Goal: Use online tool/utility

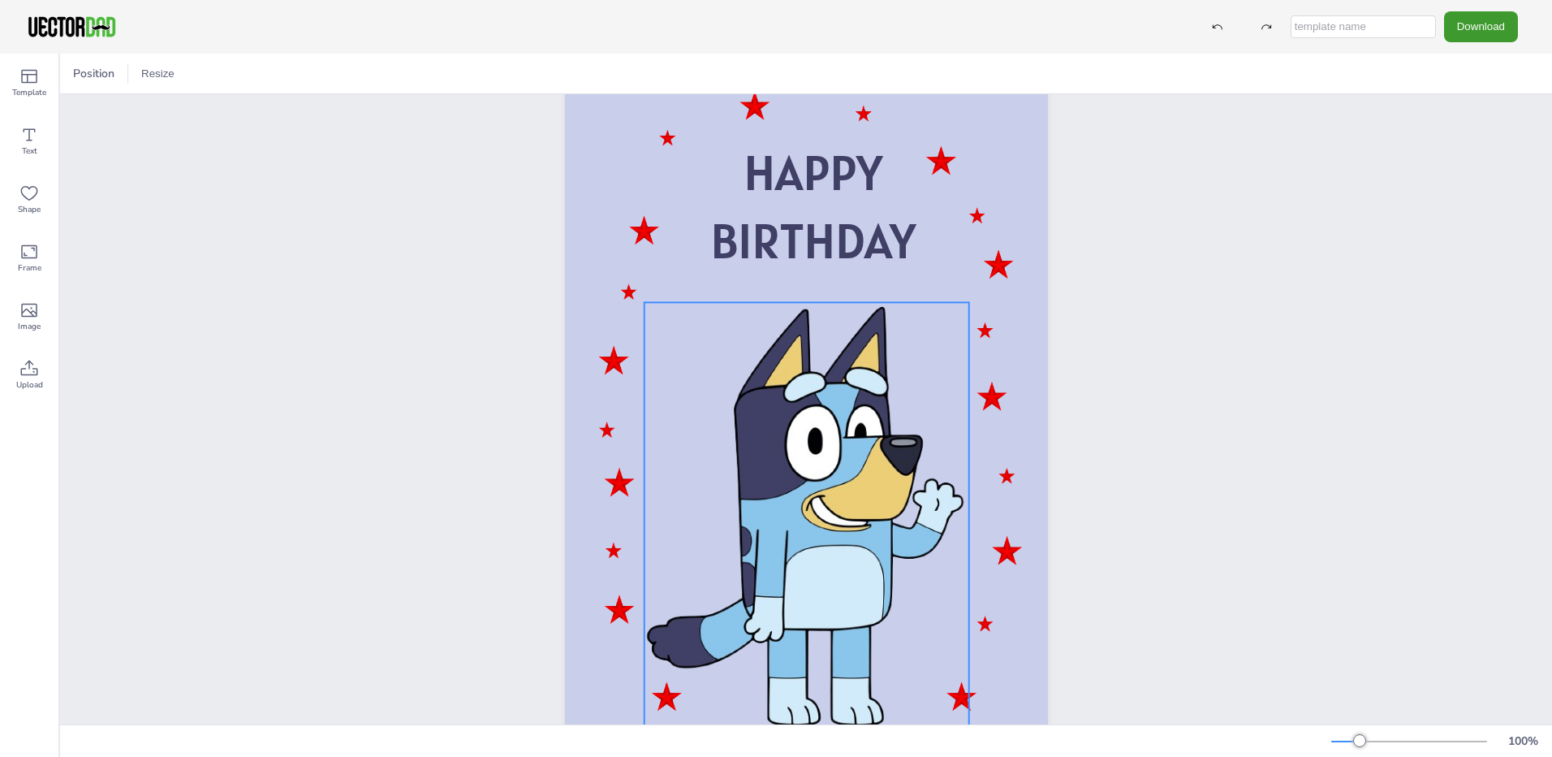
scroll to position [33, 0]
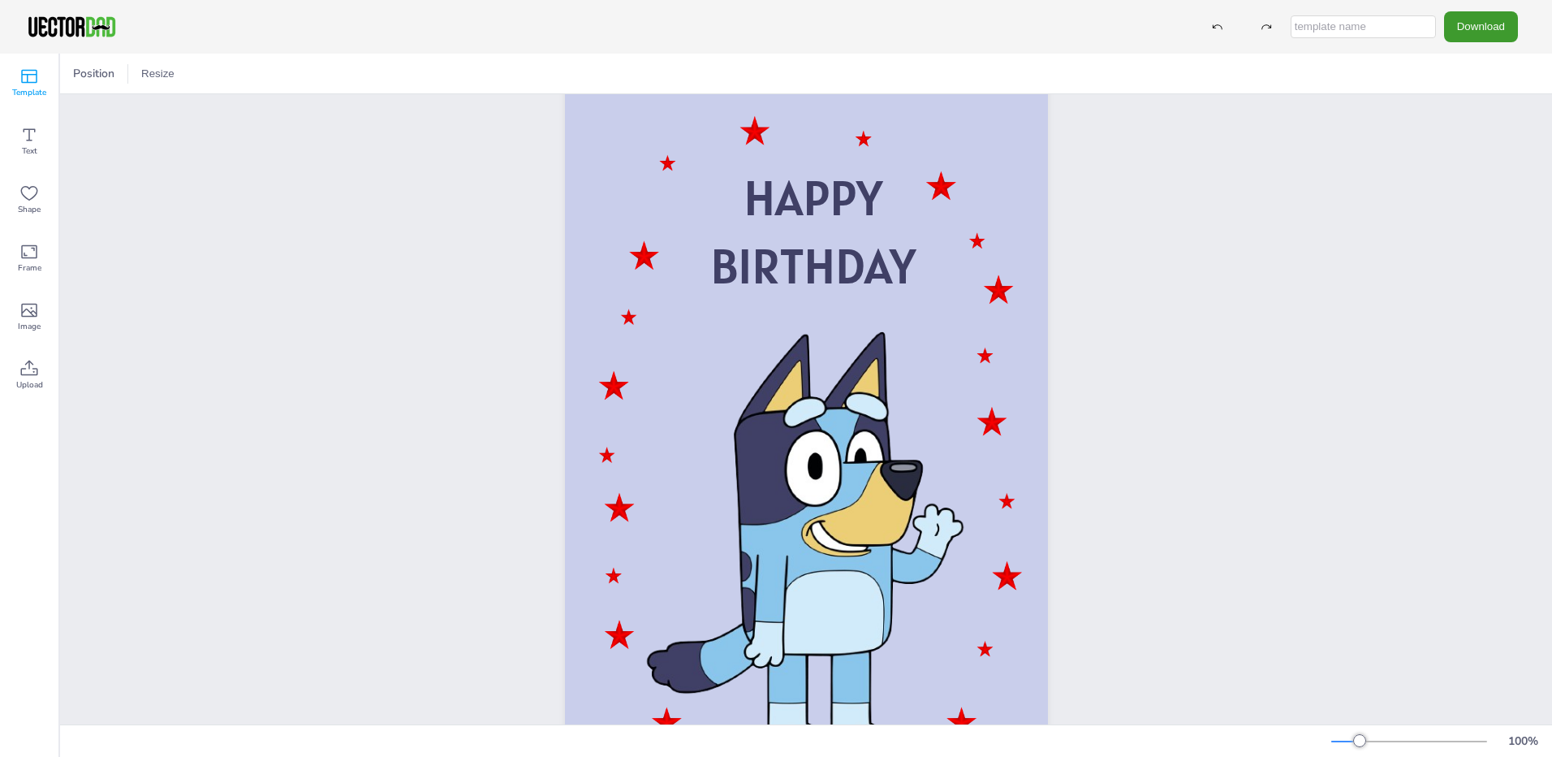
click at [32, 83] on icon at bounding box center [29, 77] width 16 height 14
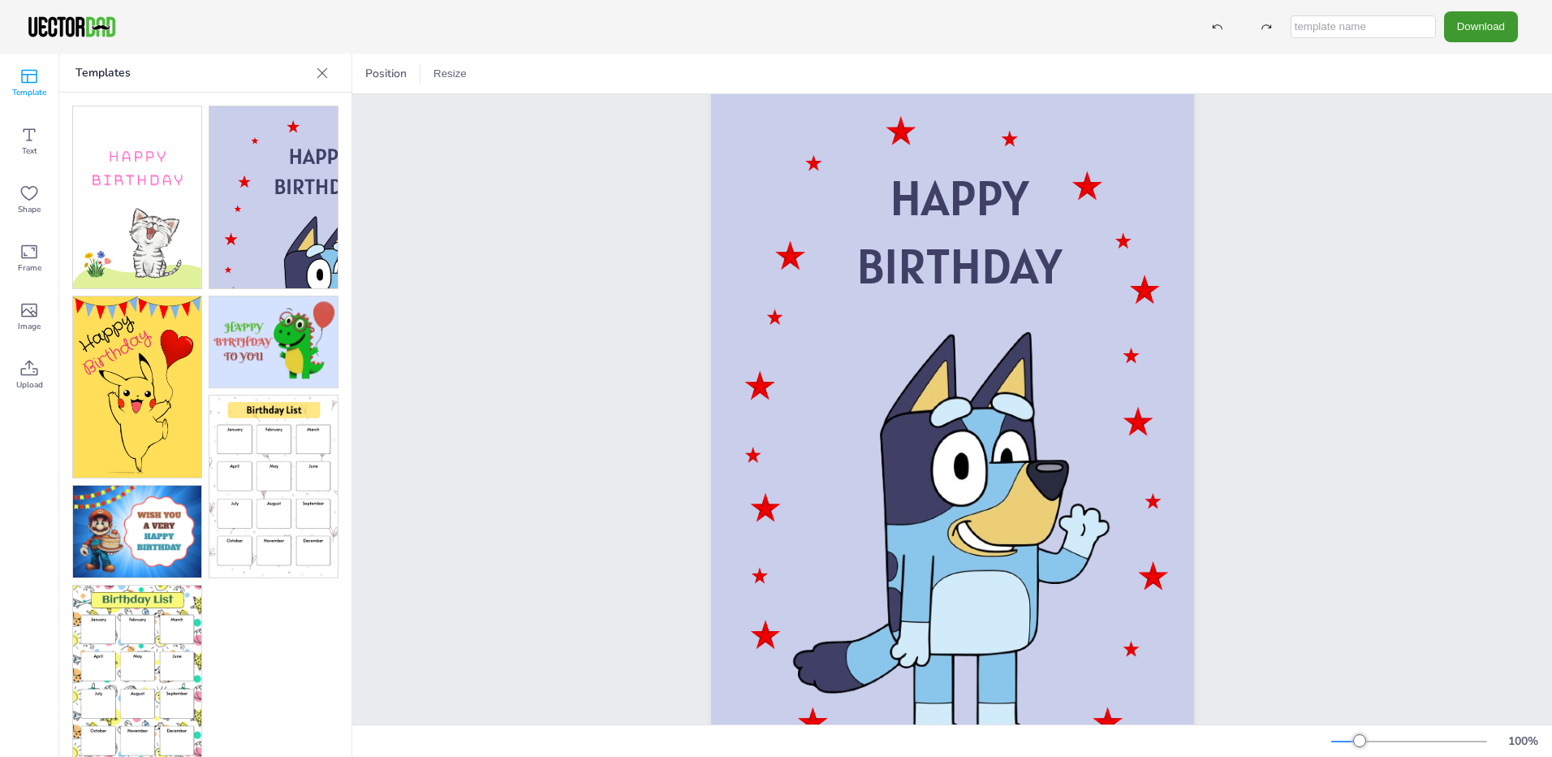
click at [152, 249] on img at bounding box center [137, 197] width 128 height 182
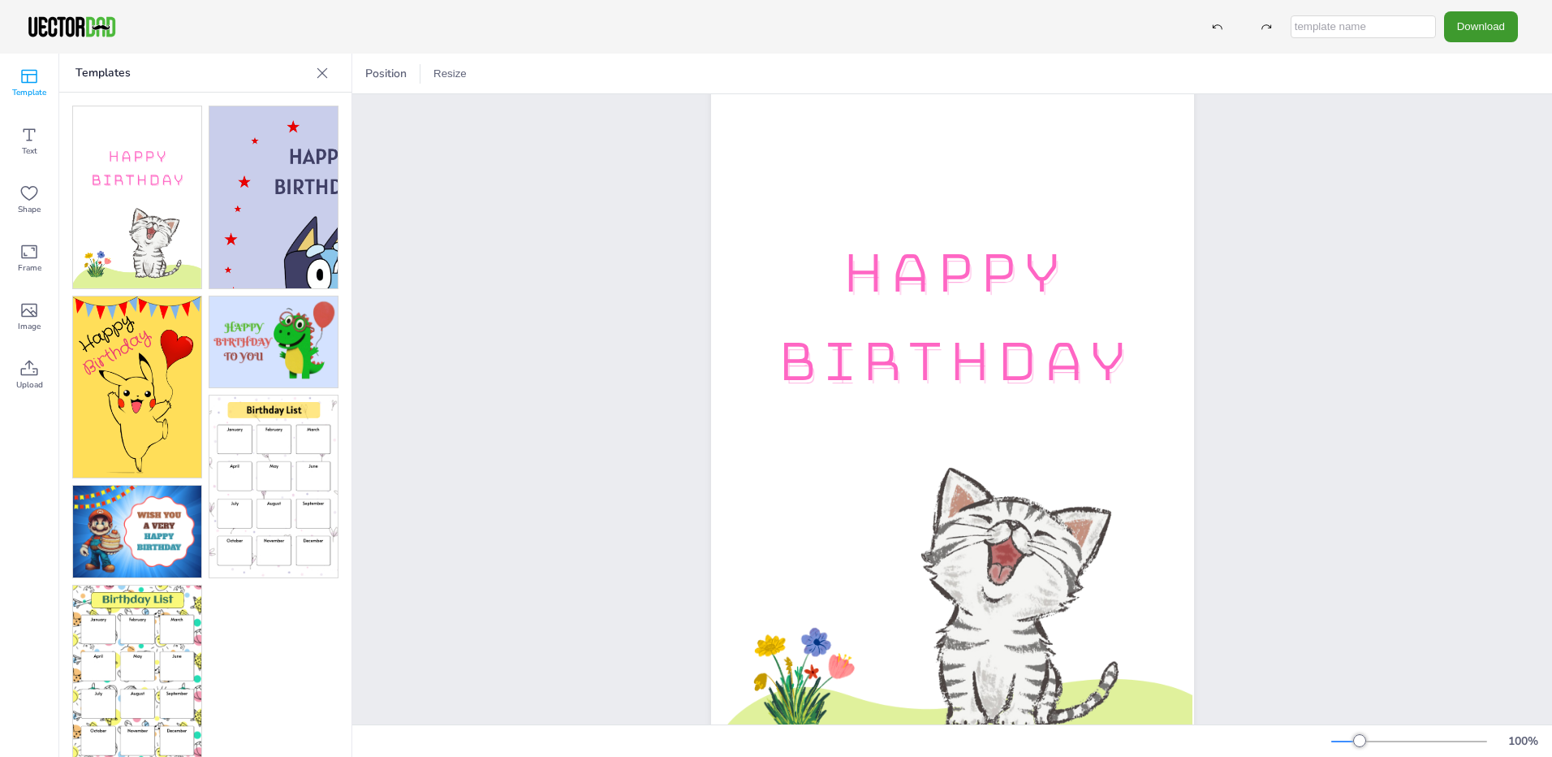
click at [274, 263] on img at bounding box center [273, 197] width 128 height 182
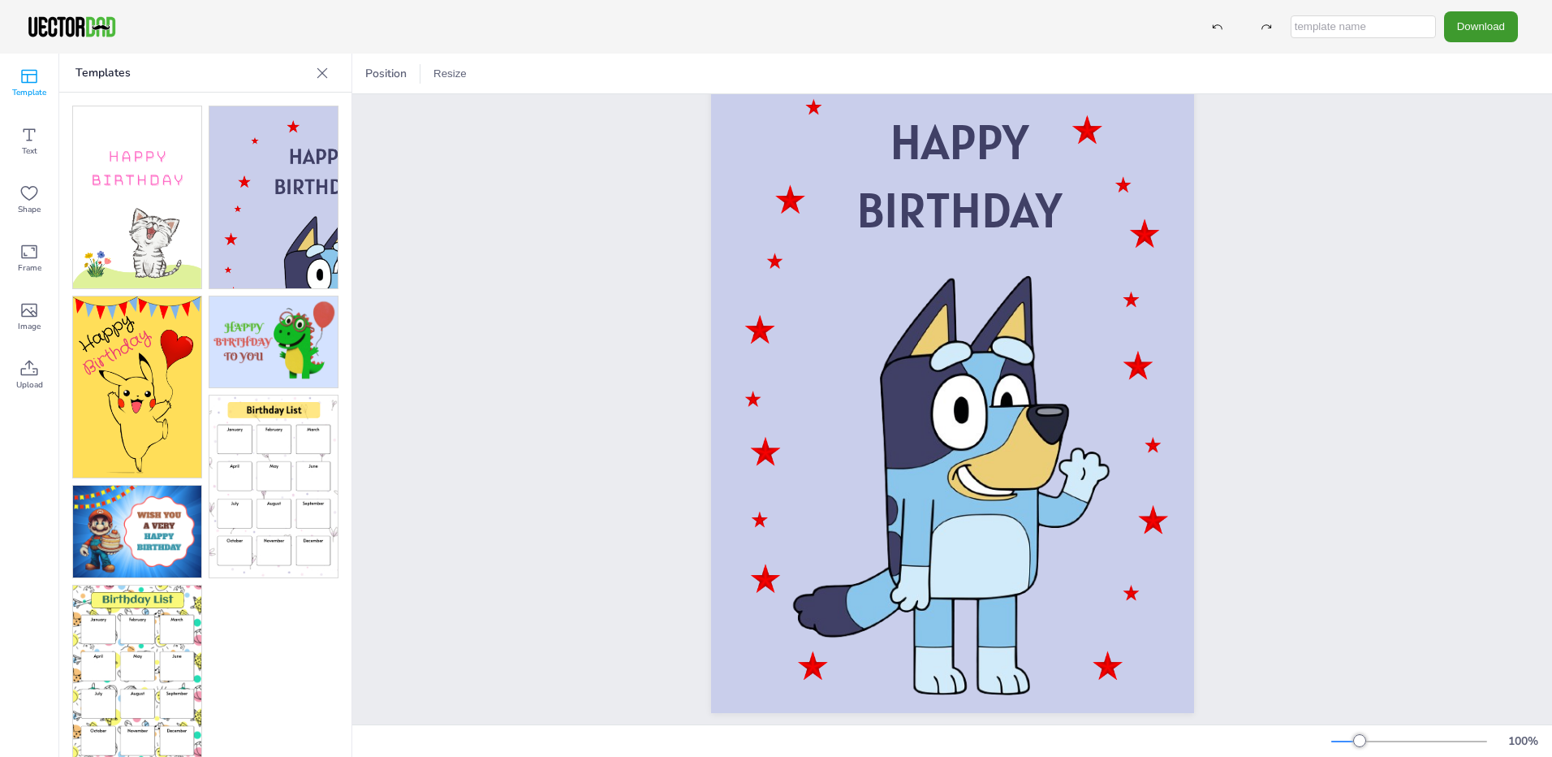
scroll to position [114, 0]
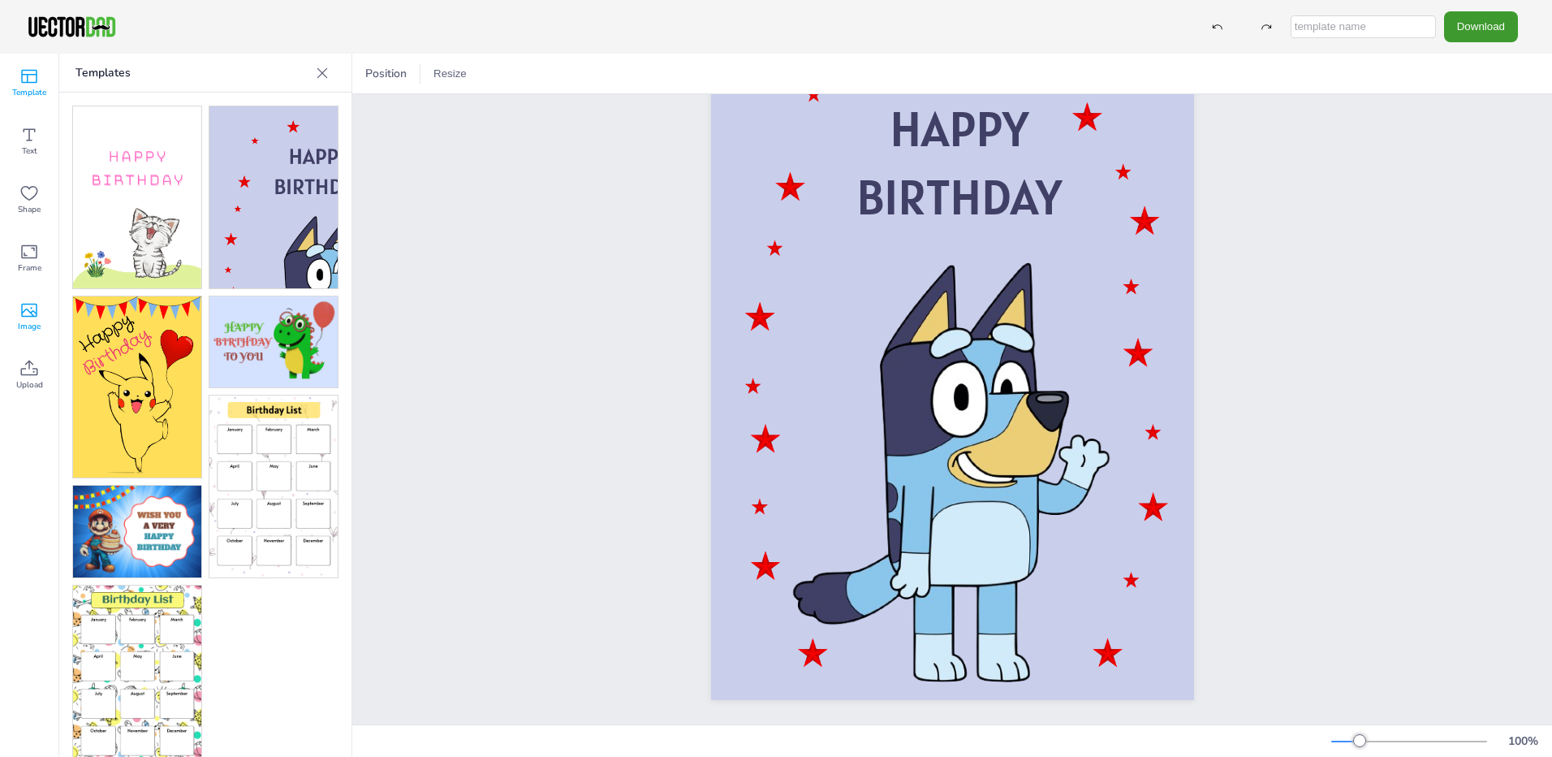
click at [24, 313] on icon at bounding box center [28, 309] width 19 height 19
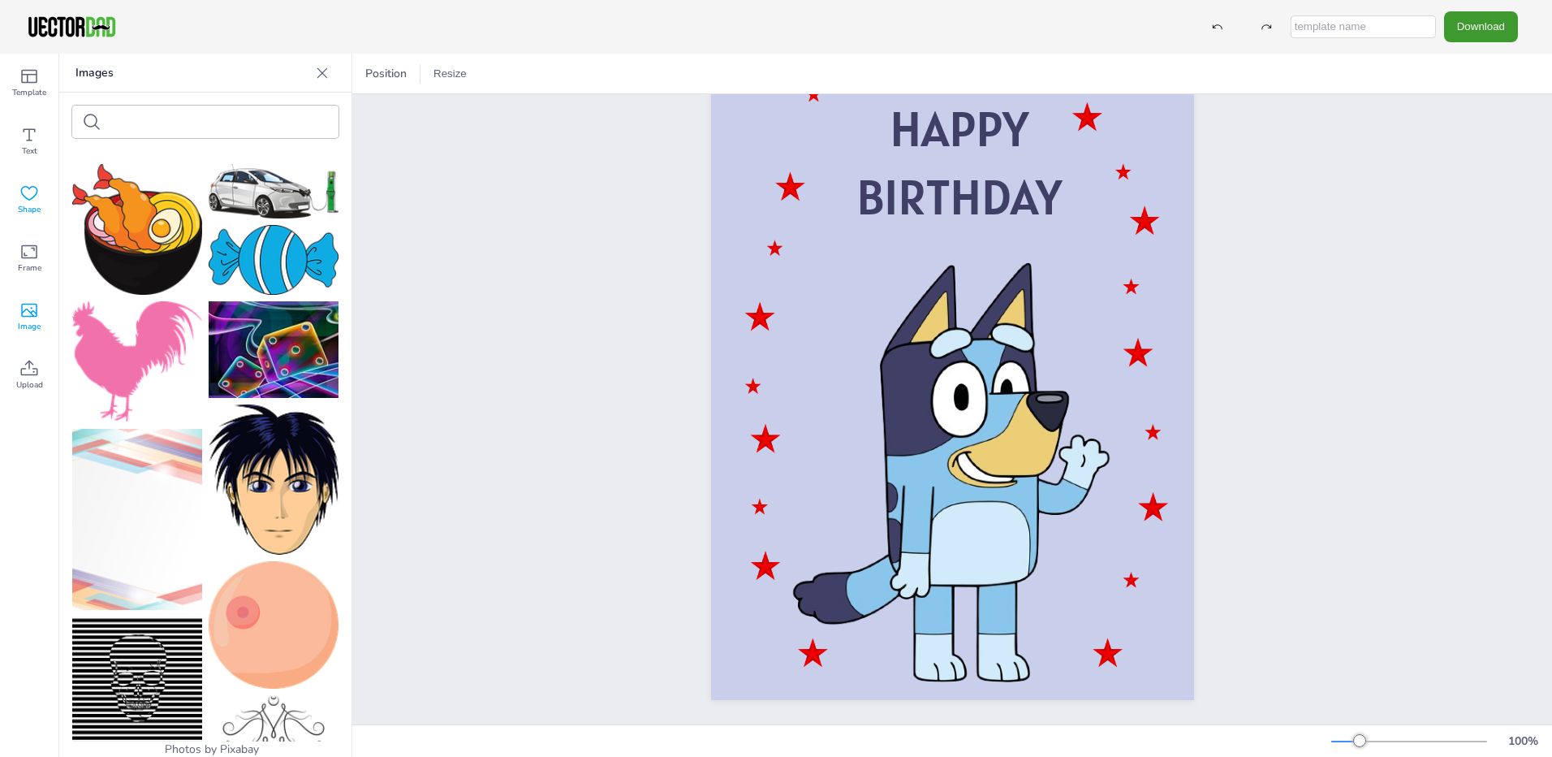
click at [30, 201] on icon at bounding box center [28, 192] width 19 height 19
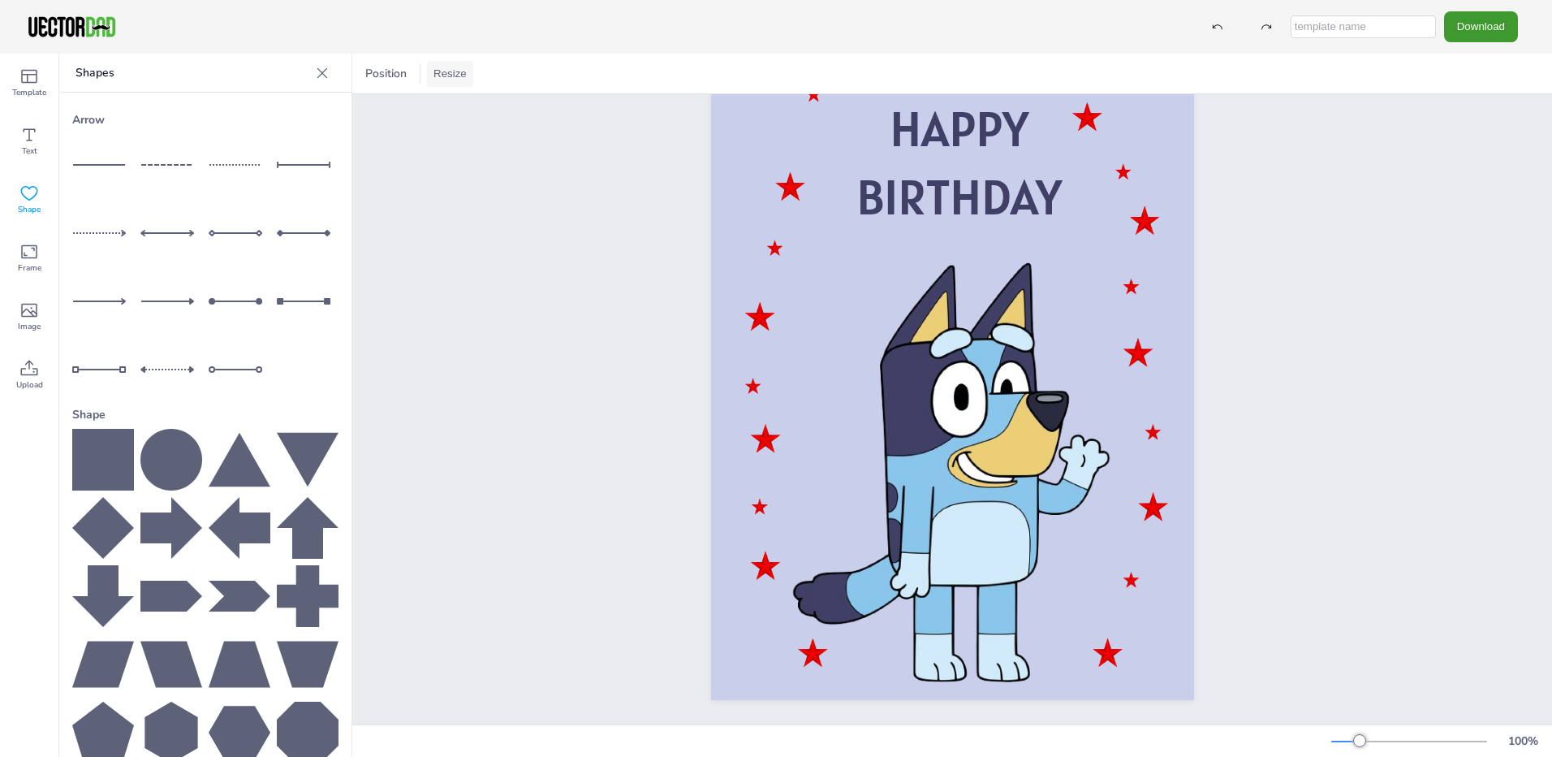
click at [447, 76] on button "Resize" at bounding box center [450, 74] width 46 height 26
click at [401, 81] on div "Position" at bounding box center [386, 74] width 54 height 26
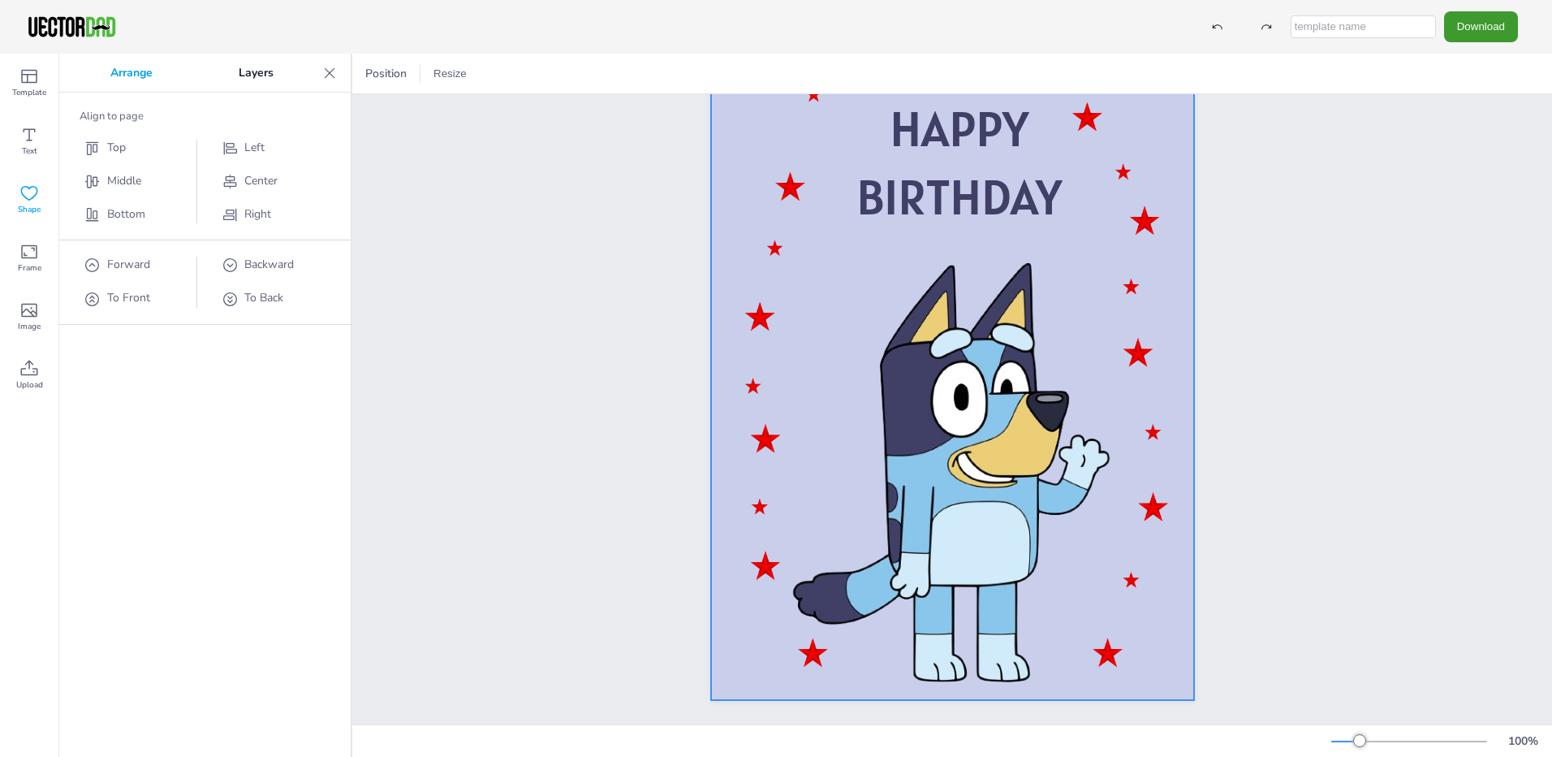
click at [845, 238] on div at bounding box center [952, 358] width 483 height 684
click at [1189, 689] on div "HAPPY BIRTHDAY" at bounding box center [953, 358] width 532 height 732
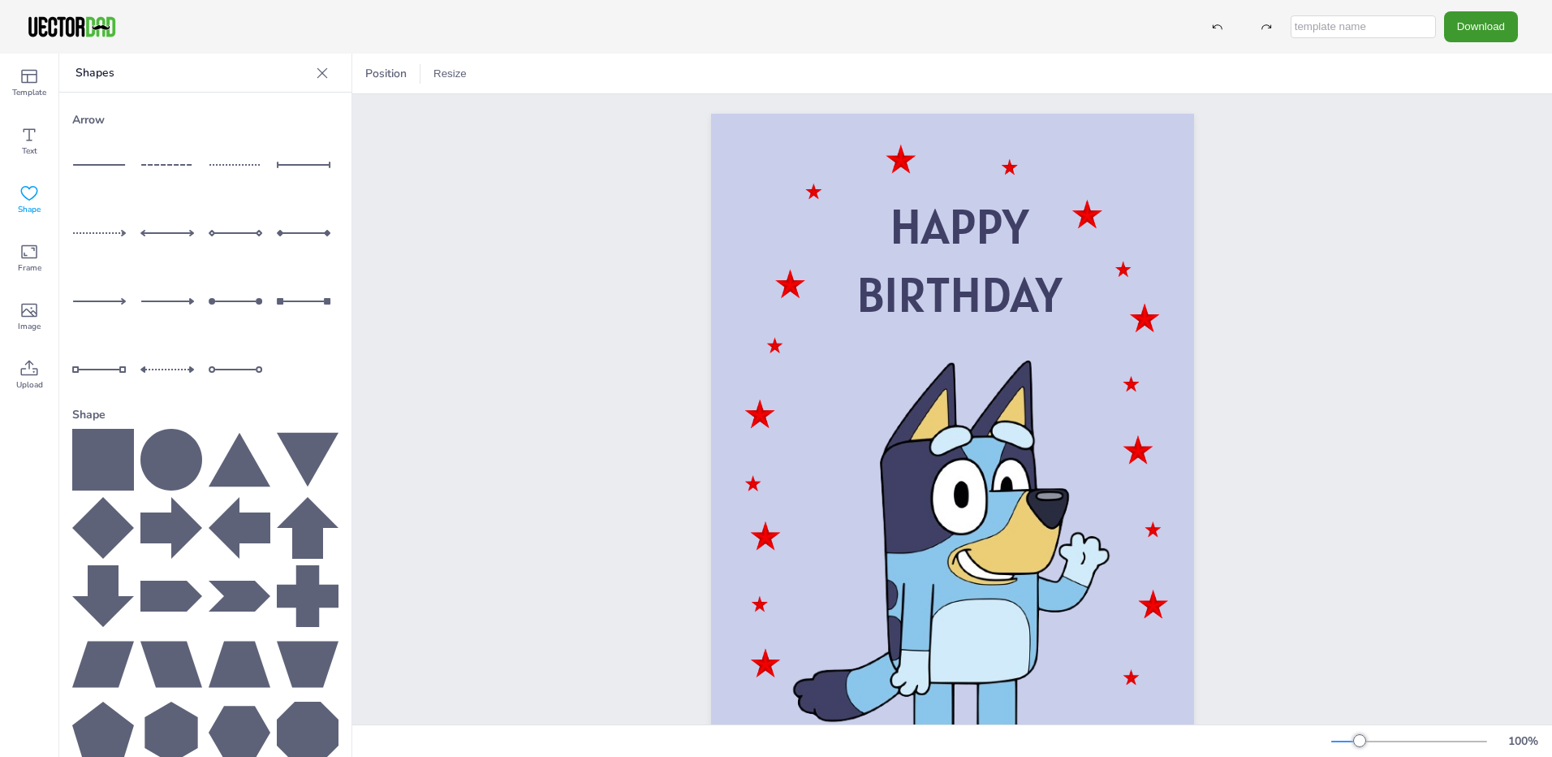
scroll to position [0, 0]
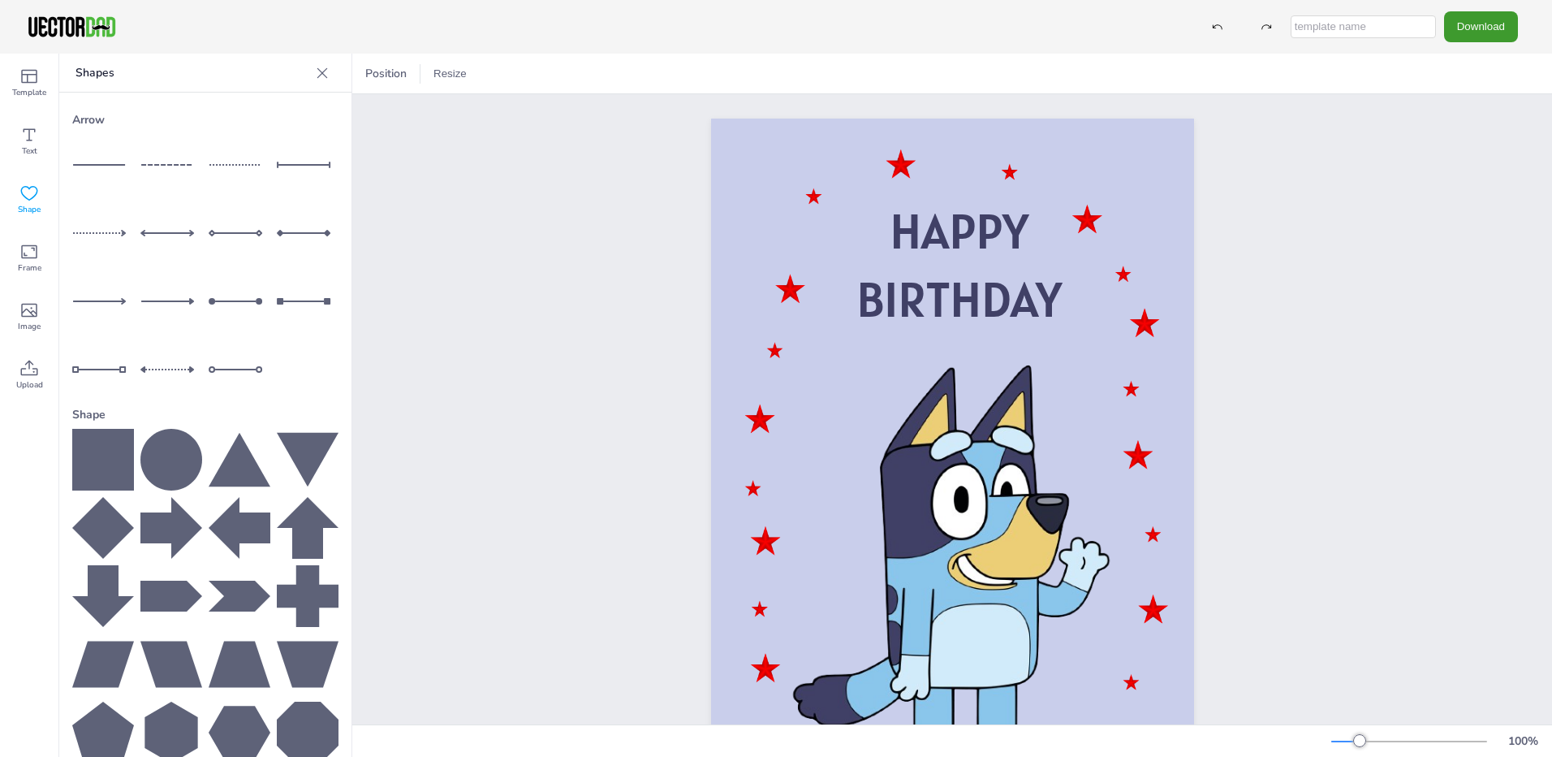
click at [116, 166] on div at bounding box center [103, 165] width 62 height 62
click at [616, 73] on button "Resize" at bounding box center [621, 74] width 46 height 26
click at [527, 168] on div "HAPPY BIRTHDAY" at bounding box center [952, 460] width 1200 height 732
